Goal: Find specific page/section: Find specific page/section

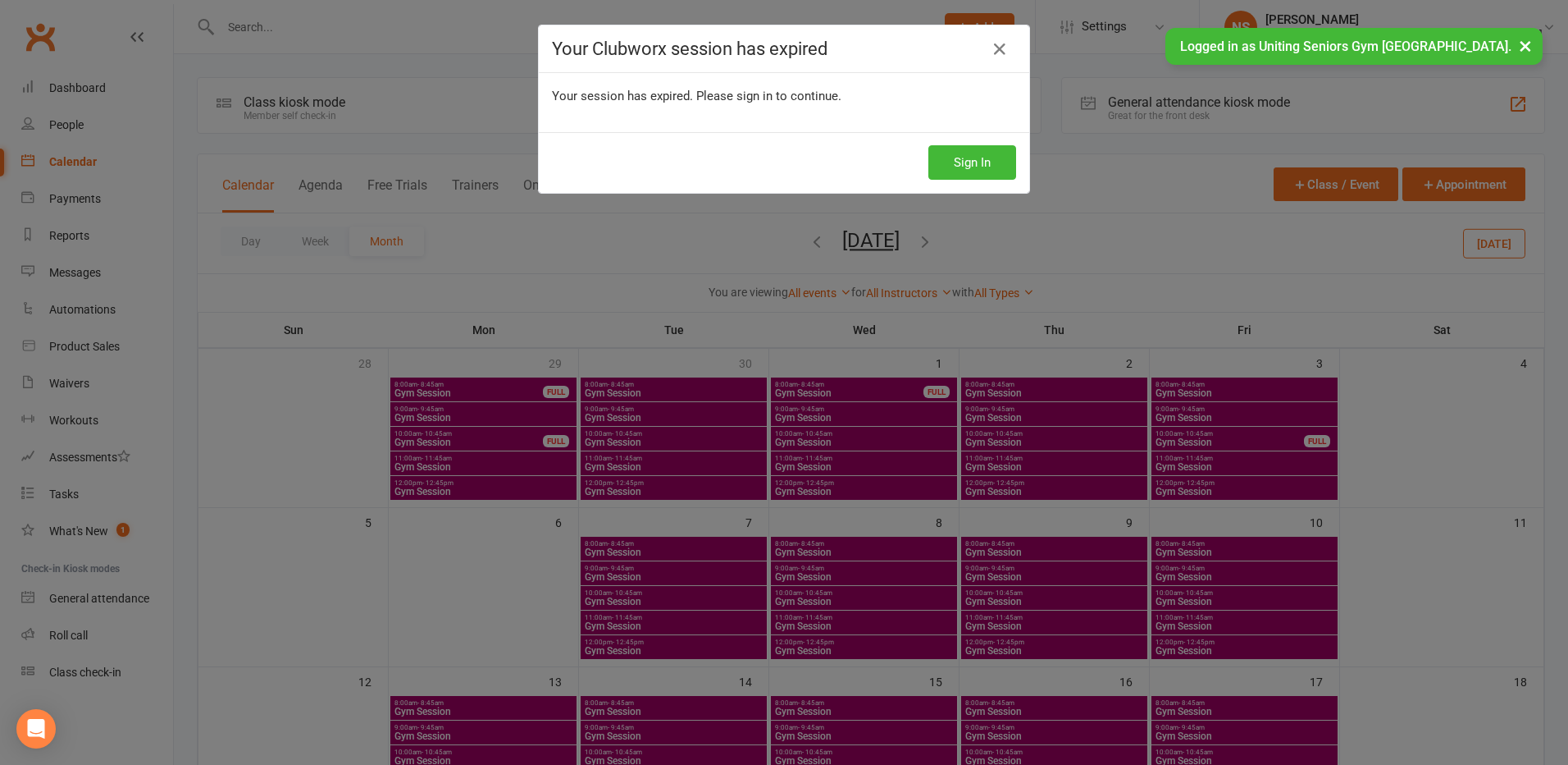
drag, startPoint x: 997, startPoint y: 45, endPoint x: 942, endPoint y: 51, distance: 55.3
click at [995, 46] on icon at bounding box center [1000, 50] width 20 height 20
click at [995, 47] on icon at bounding box center [1000, 50] width 20 height 20
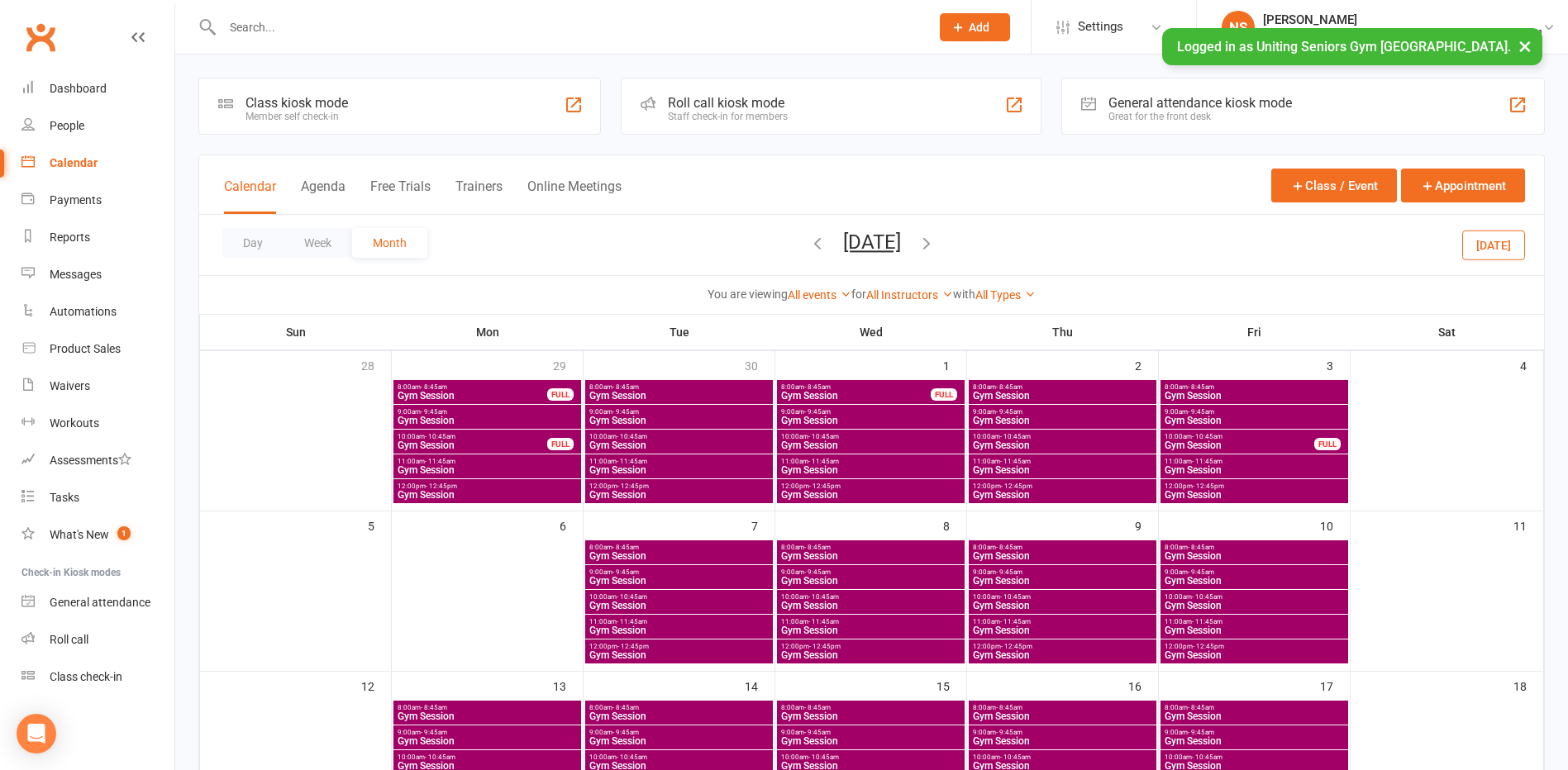
click at [323, 35] on input "text" at bounding box center [567, 26] width 700 height 23
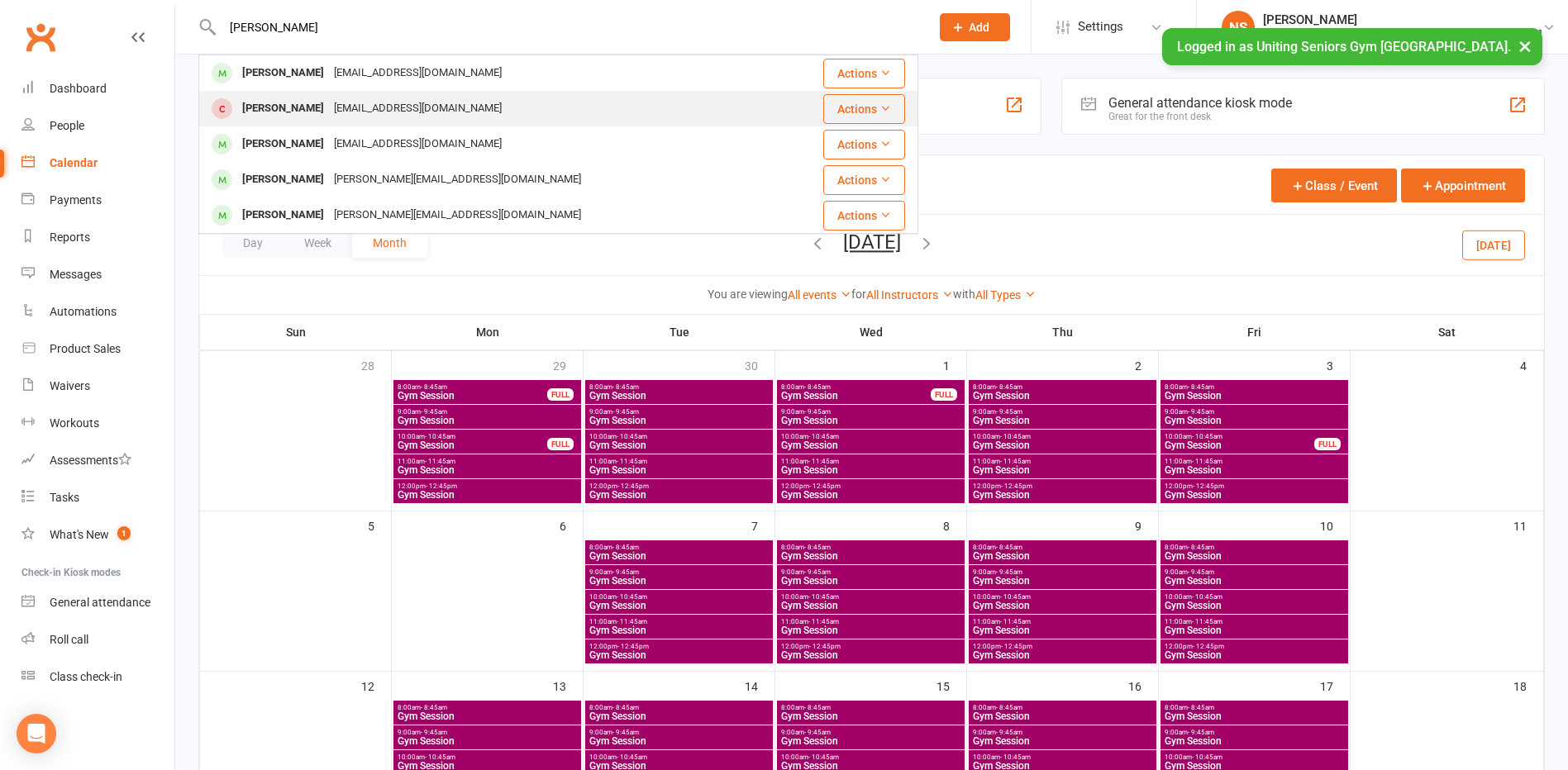
type input "[PERSON_NAME]"
click at [283, 104] on div "[PERSON_NAME]" at bounding box center [283, 108] width 92 height 24
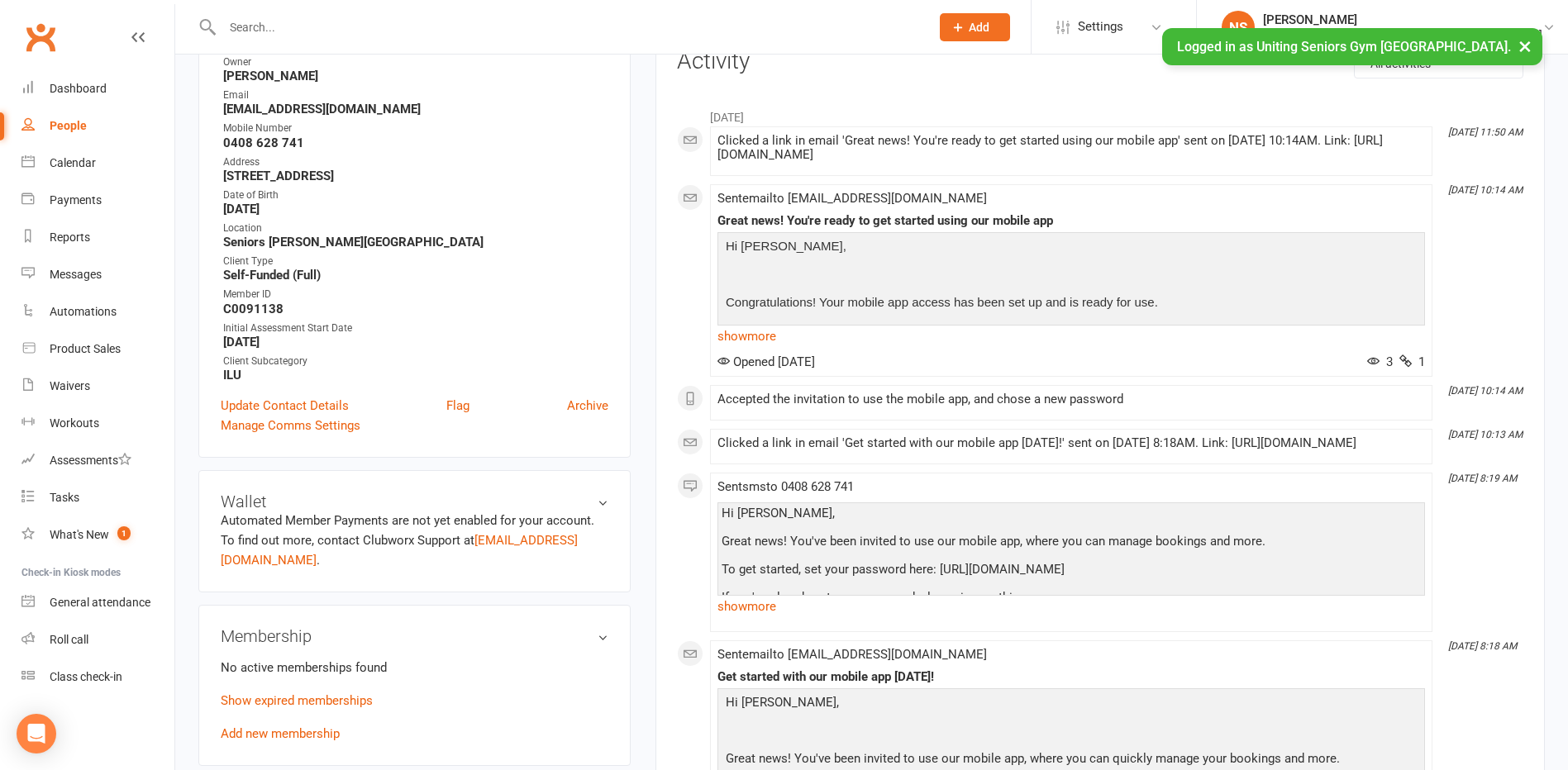
scroll to position [413, 0]
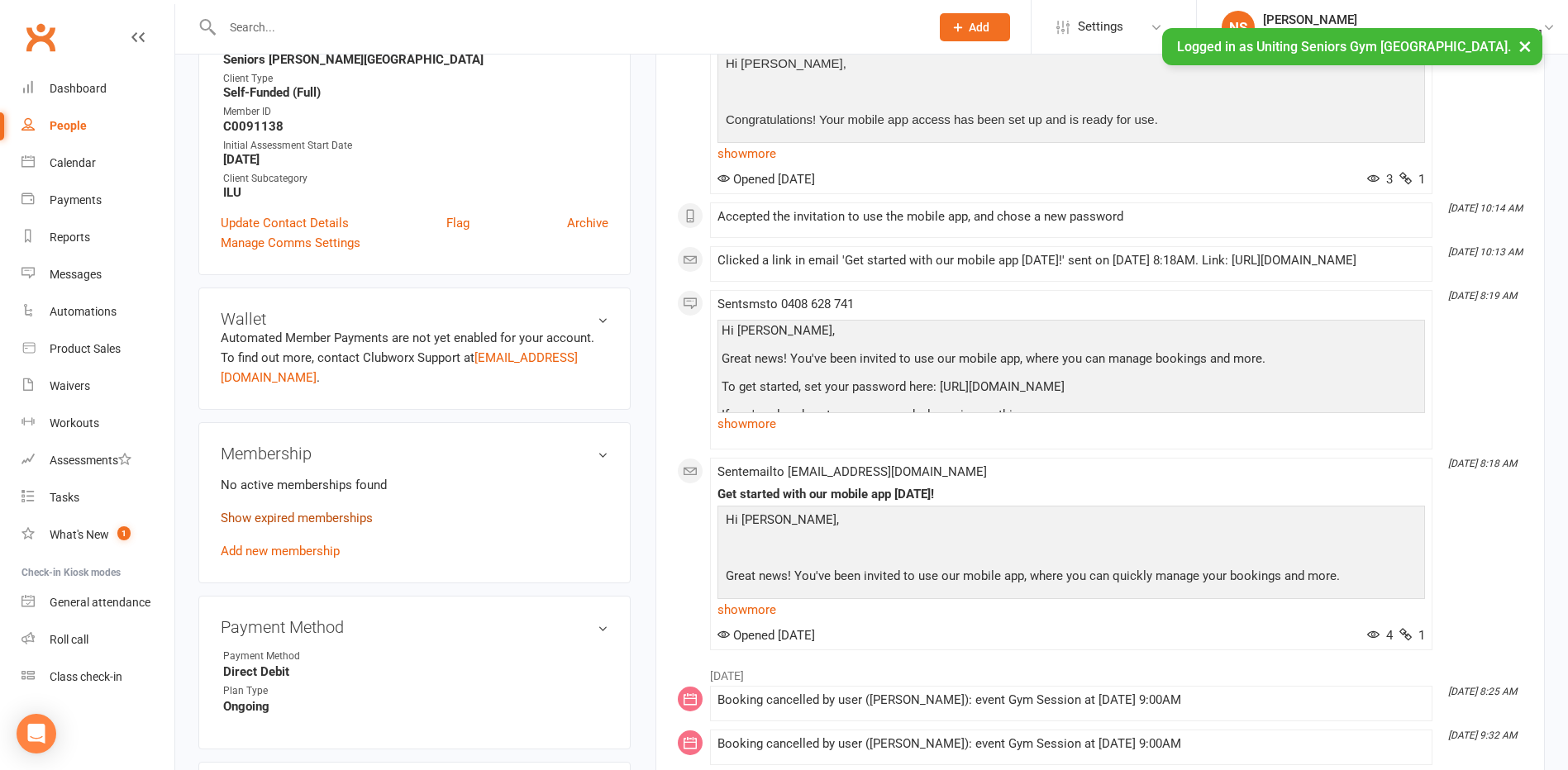
click at [272, 520] on link "Show expired memberships" at bounding box center [296, 518] width 152 height 15
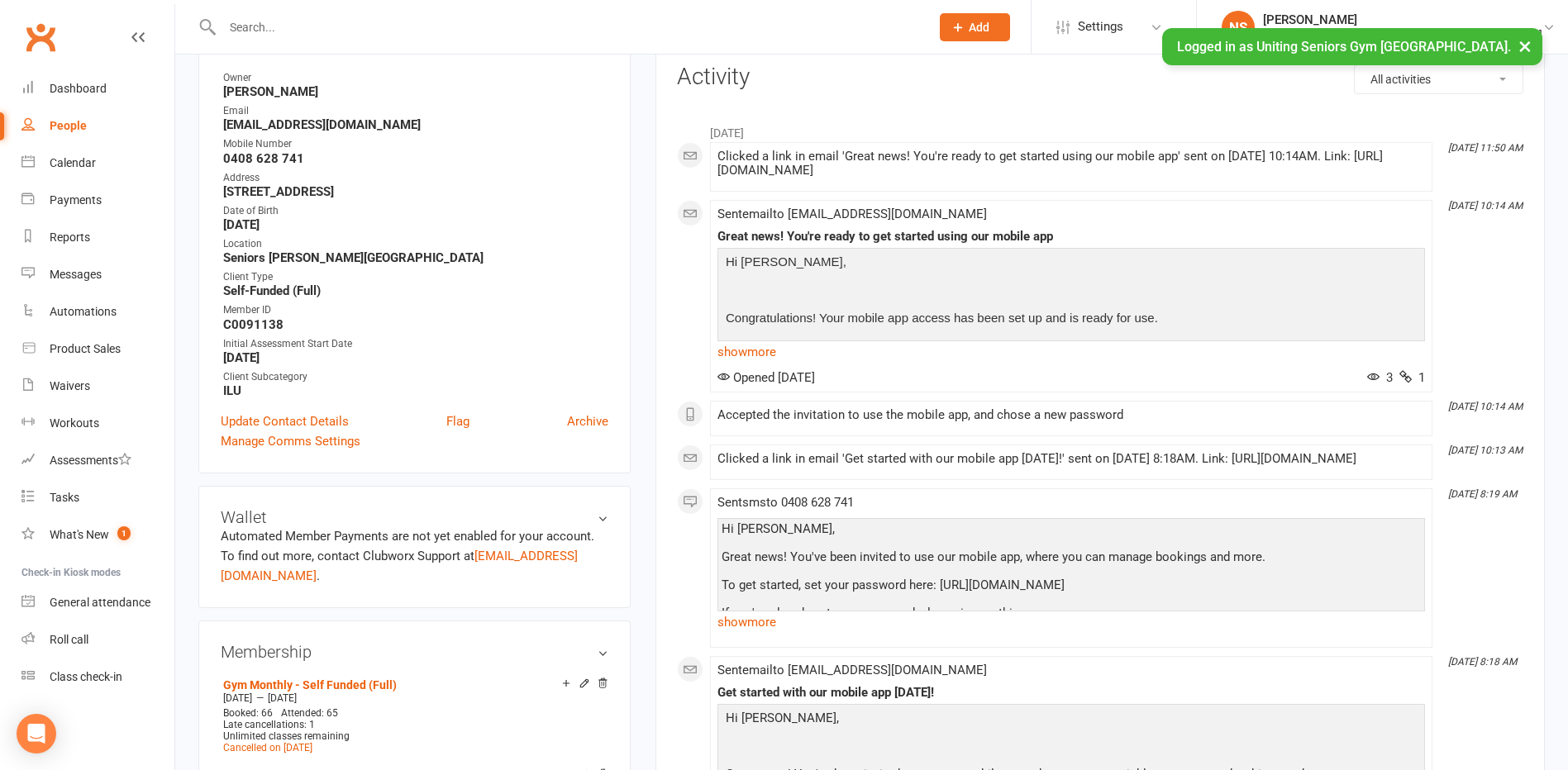
scroll to position [0, 0]
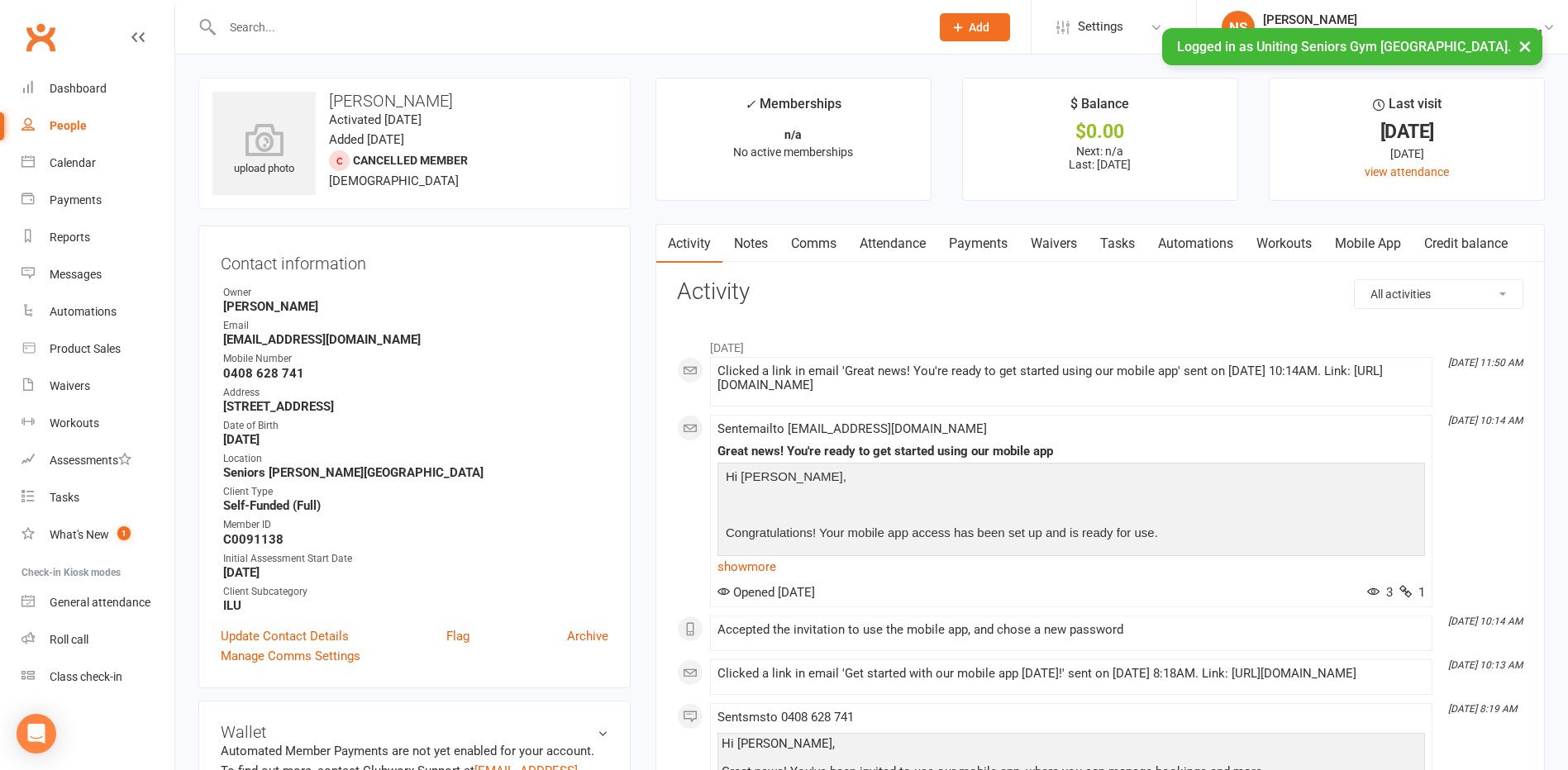
click at [317, 24] on input "text" at bounding box center [567, 26] width 700 height 23
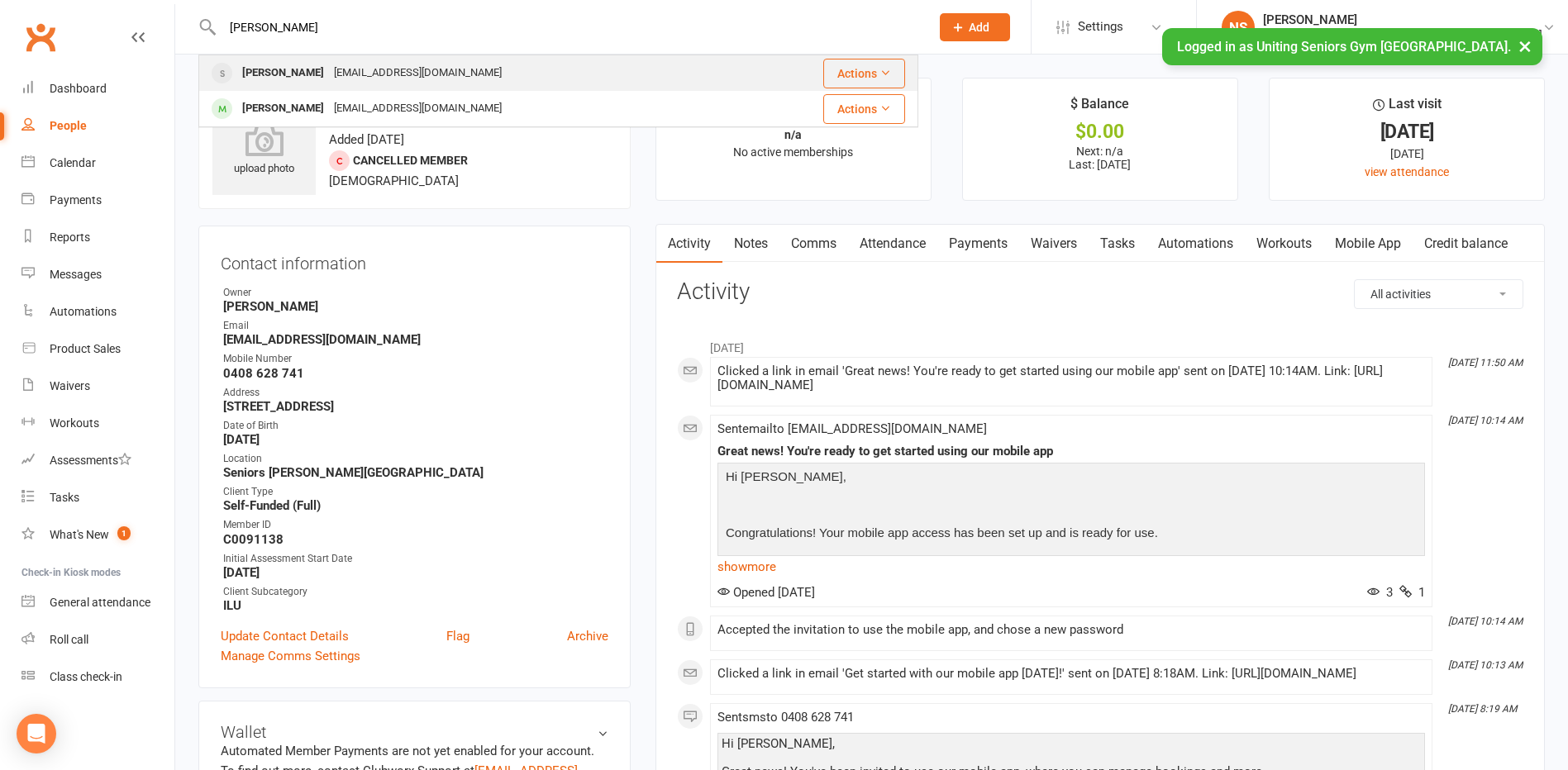
type input "[PERSON_NAME]"
click at [315, 69] on div "[PERSON_NAME]" at bounding box center [283, 73] width 92 height 24
